Goal: Task Accomplishment & Management: Manage account settings

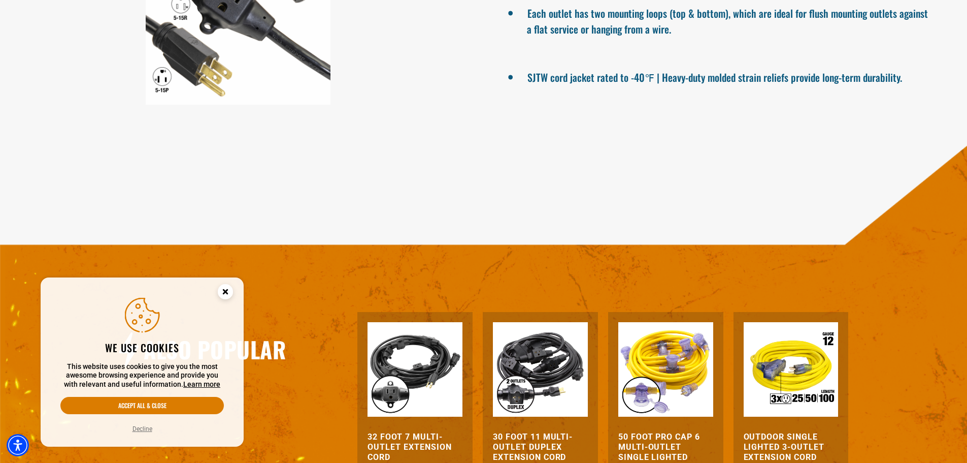
scroll to position [813, 0]
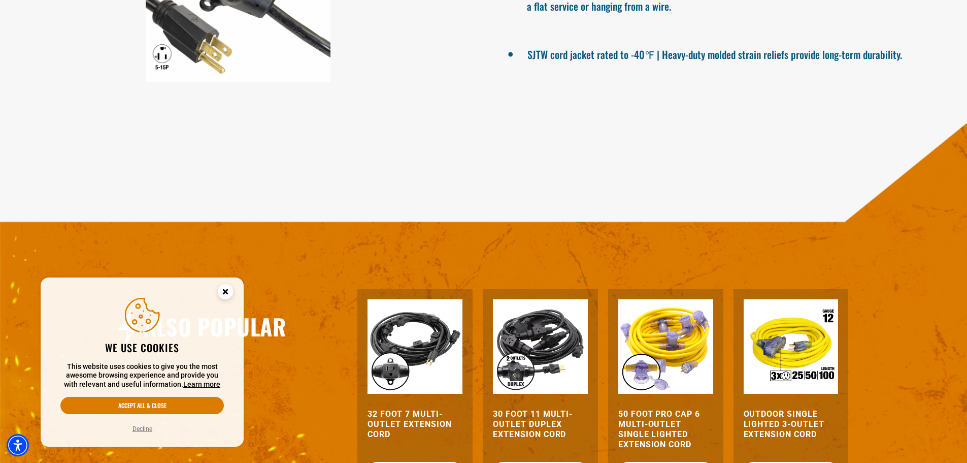
click at [222, 291] on circle "Close this option" at bounding box center [225, 291] width 15 height 15
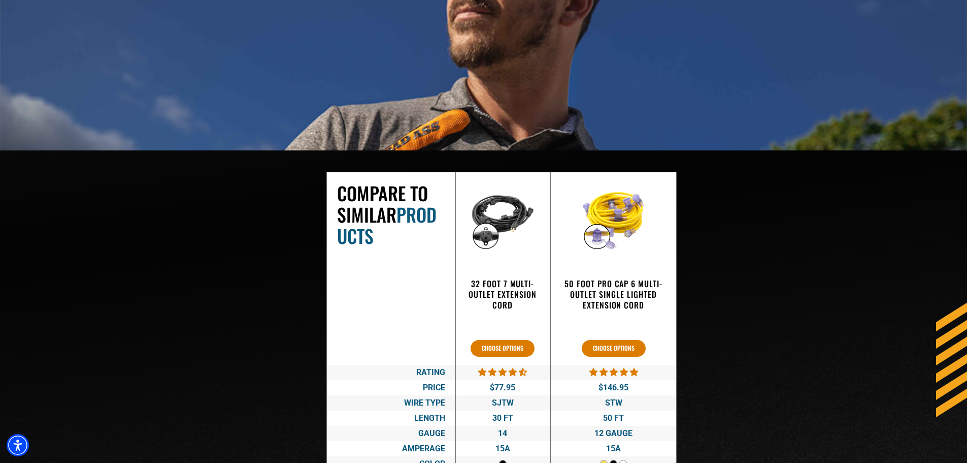
scroll to position [1473, 0]
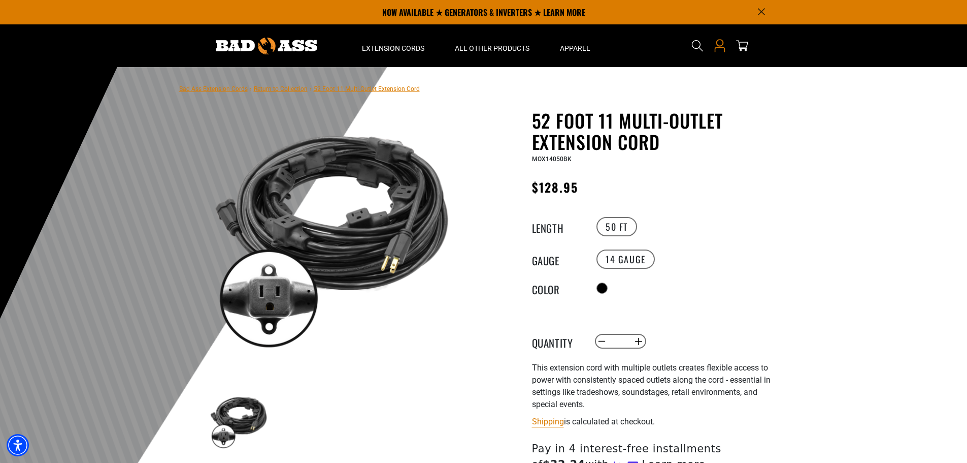
click at [718, 51] on icon "Open this option" at bounding box center [719, 45] width 13 height 13
